Goal: Entertainment & Leisure: Consume media (video, audio)

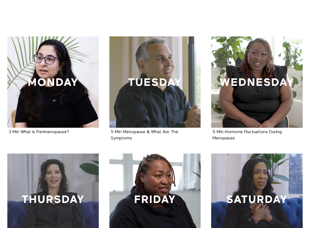
scroll to position [91, 0]
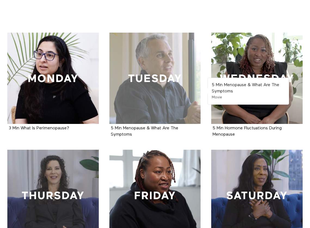
click at [153, 88] on div at bounding box center [154, 78] width 91 height 91
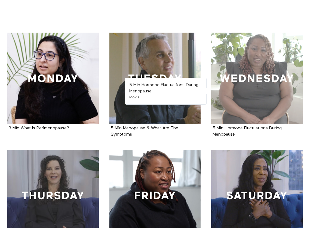
click at [242, 102] on div at bounding box center [256, 78] width 91 height 91
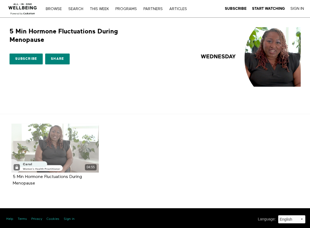
click at [29, 152] on div "04:55" at bounding box center [54, 148] width 87 height 49
